Goal: Information Seeking & Learning: Find contact information

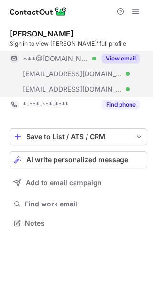
scroll to position [216, 153]
drag, startPoint x: 106, startPoint y: 64, endPoint x: 114, endPoint y: 96, distance: 32.4
click at [107, 64] on div "View email" at bounding box center [118, 58] width 44 height 15
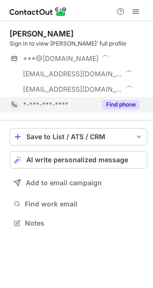
click at [115, 102] on button "Find phone" at bounding box center [121, 105] width 38 height 10
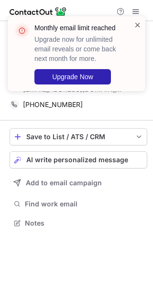
click at [138, 24] on span at bounding box center [138, 25] width 8 height 10
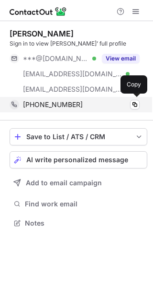
click at [66, 105] on span "+12064352788" at bounding box center [53, 104] width 60 height 9
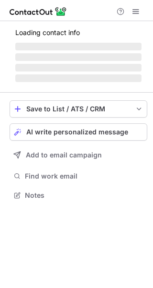
scroll to position [5, 5]
click at [142, 13] on div at bounding box center [128, 12] width 31 height 12
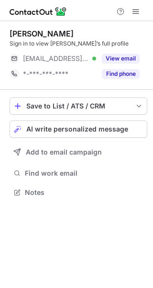
scroll to position [186, 153]
click at [139, 11] on span at bounding box center [136, 12] width 8 height 8
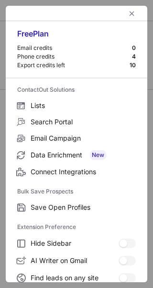
click at [133, 12] on div at bounding box center [77, 13] width 142 height 15
click at [131, 12] on button "left-button" at bounding box center [133, 14] width 12 height 12
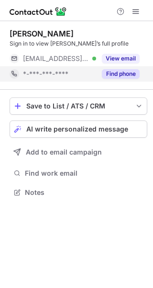
click at [118, 81] on div "Find phone" at bounding box center [118, 73] width 44 height 15
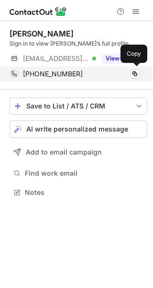
click at [95, 77] on div "+19082086808" at bounding box center [81, 74] width 117 height 9
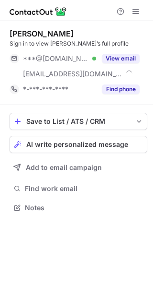
scroll to position [201, 153]
click at [108, 97] on div "[PERSON_NAME] Sign in to view [PERSON_NAME]’s full profile ***@[DOMAIN_NAME] Ve…" at bounding box center [79, 63] width 138 height 84
click at [108, 98] on div "[PERSON_NAME] Sign in to view [PERSON_NAME]’s full profile ***@[DOMAIN_NAME] Ve…" at bounding box center [79, 63] width 138 height 84
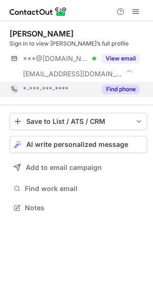
click at [107, 86] on button "Find phone" at bounding box center [121, 89] width 38 height 10
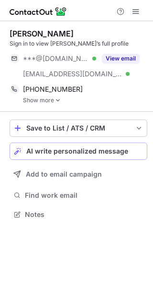
scroll to position [208, 153]
click at [54, 98] on link "Show more" at bounding box center [85, 100] width 125 height 7
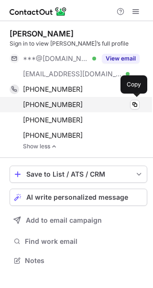
scroll to position [254, 153]
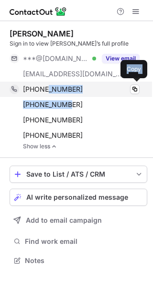
drag, startPoint x: 69, startPoint y: 104, endPoint x: 44, endPoint y: 93, distance: 26.9
click at [44, 93] on div "[PHONE_NUMBER] Copy [PHONE_NUMBER] Copy [PHONE_NUMBER] Copy [PHONE_NUMBER] Copy" at bounding box center [75, 111] width 130 height 61
drag, startPoint x: 70, startPoint y: 102, endPoint x: 30, endPoint y: 91, distance: 41.3
click at [30, 90] on div "[PHONE_NUMBER] Copy [PHONE_NUMBER] Copy [PHONE_NUMBER] Copy [PHONE_NUMBER] Copy" at bounding box center [75, 111] width 130 height 61
copy div "7327540548 Copy [PHONE_NUMBER]"
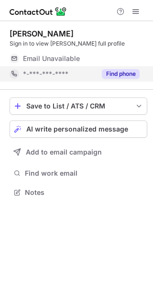
scroll to position [186, 153]
click at [95, 75] on div "*-***-***-****" at bounding box center [59, 74] width 73 height 9
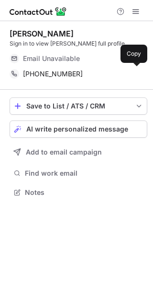
click at [95, 75] on div "[PHONE_NUMBER]" at bounding box center [81, 74] width 117 height 9
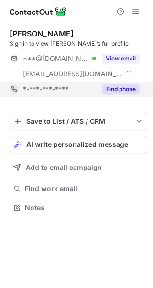
scroll to position [201, 153]
click at [67, 86] on span "*-***-***-****" at bounding box center [46, 89] width 46 height 9
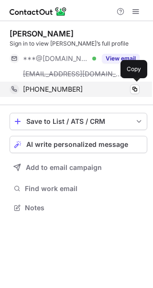
click at [70, 86] on div "+17733978657" at bounding box center [81, 89] width 117 height 9
